Goal: Navigation & Orientation: Go to known website

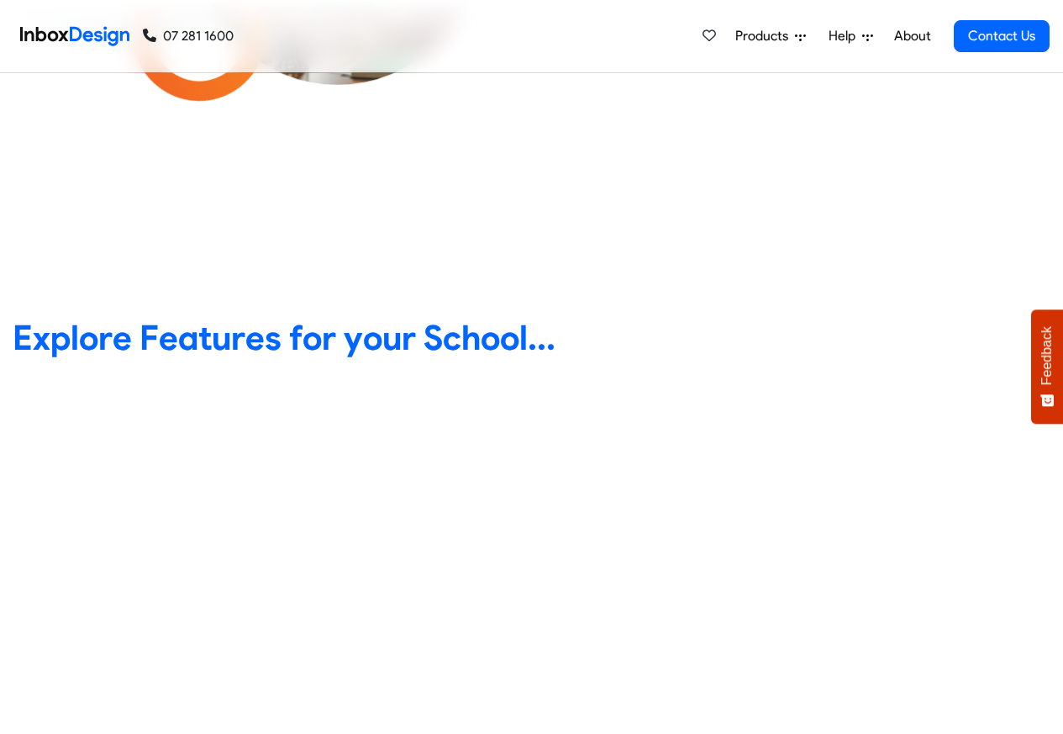
scroll to position [605, 0]
